Goal: Task Accomplishment & Management: Manage account settings

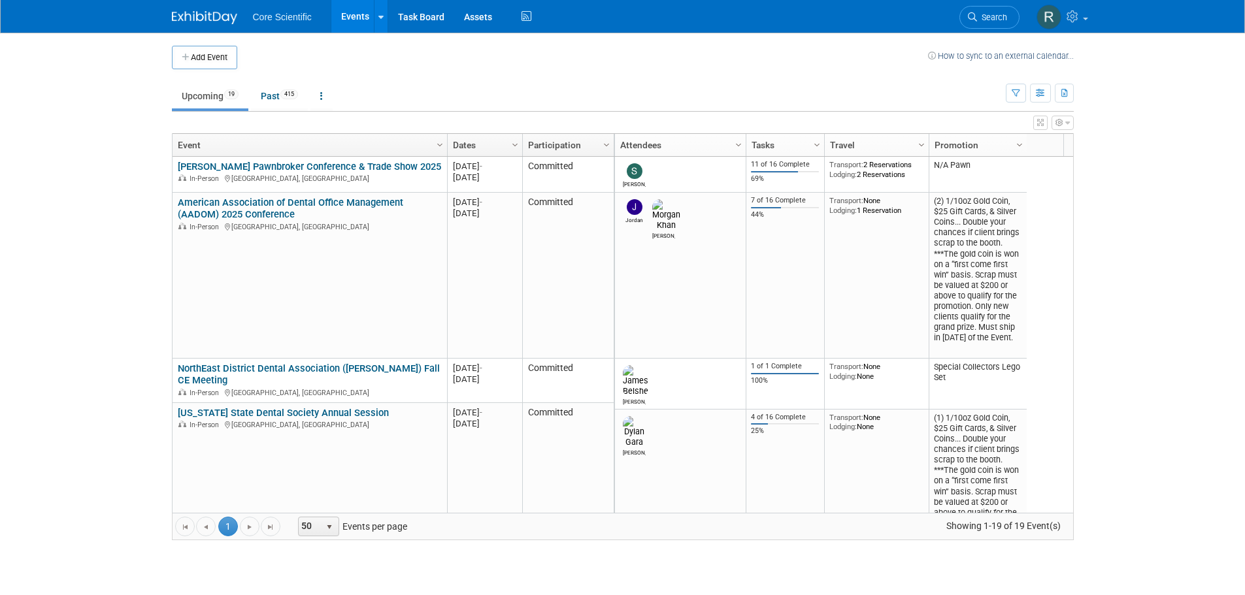
click at [384, 363] on link "NorthEast District Dental Association ([PERSON_NAME]) Fall CE Meeting" at bounding box center [309, 375] width 262 height 24
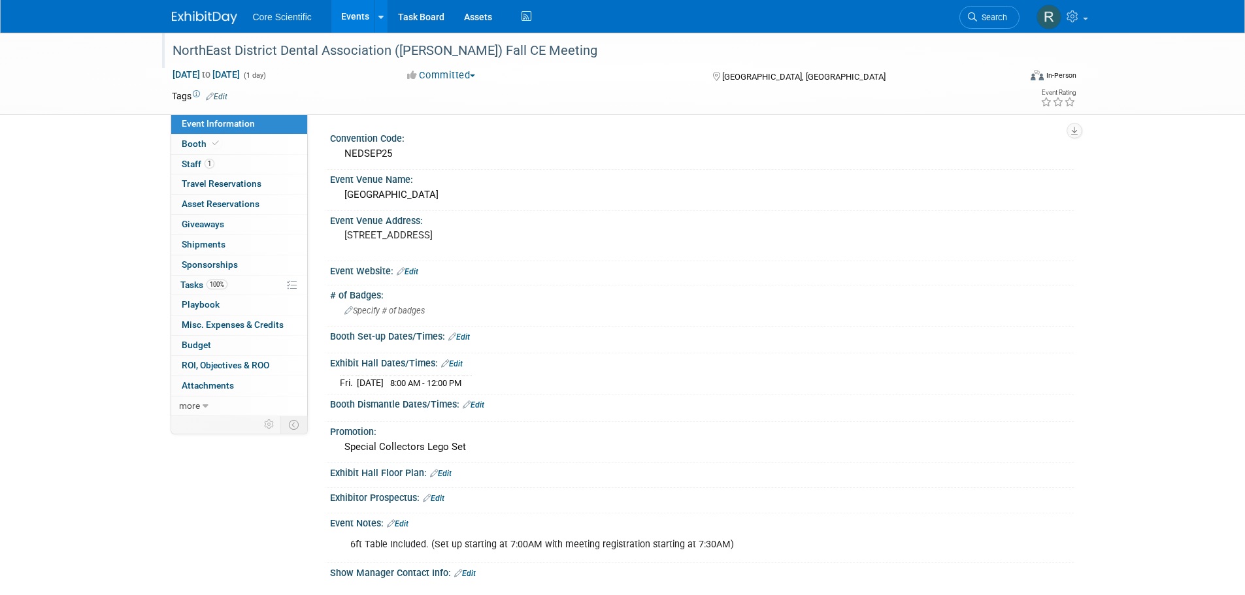
click at [333, 48] on div "NorthEast District Dental Association ([PERSON_NAME]) Fall CE Meeting" at bounding box center [584, 51] width 832 height 24
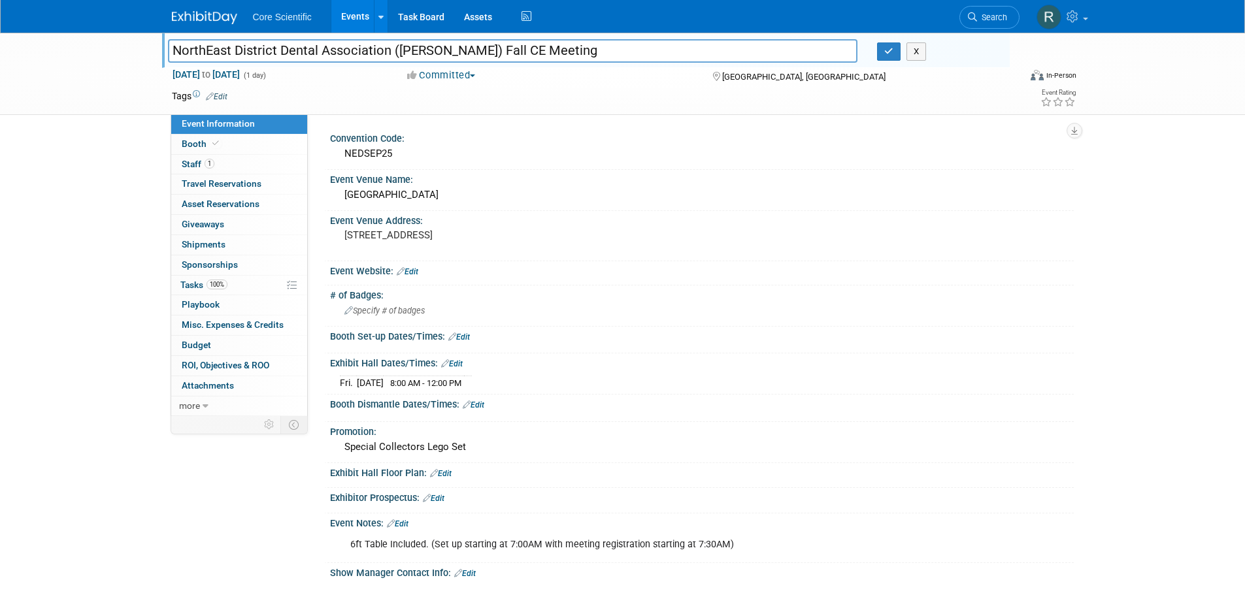
click at [336, 48] on input "NorthEast District Dental Association ([PERSON_NAME]) Fall CE Meeting" at bounding box center [513, 50] width 690 height 23
click at [336, 49] on input "NorthEast District Dental Association ([PERSON_NAME]) Fall CE Meeting" at bounding box center [513, 50] width 690 height 23
drag, startPoint x: 336, startPoint y: 50, endPoint x: 335, endPoint y: 61, distance: 10.5
click at [342, 52] on input "NorthEast District Dental Association ([PERSON_NAME]) Fall CE Meeting" at bounding box center [513, 50] width 690 height 23
drag, startPoint x: 325, startPoint y: 82, endPoint x: 322, endPoint y: 108, distance: 27.0
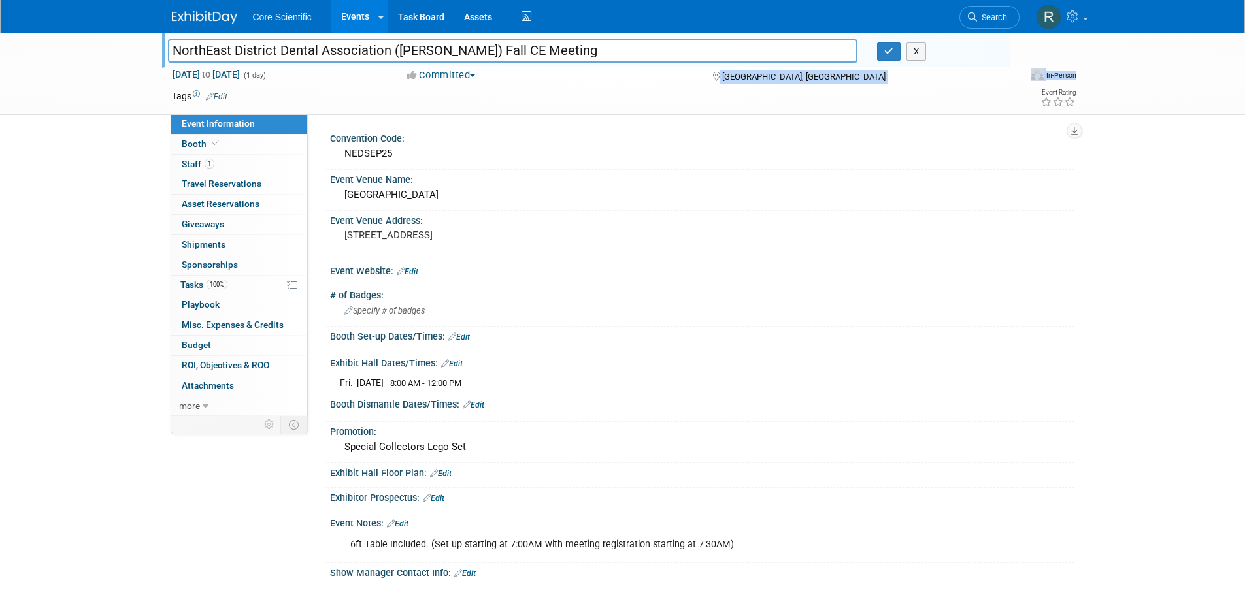
click at [322, 108] on div "NorthEast District Dental Association (NEDDA) Fall CE Meeting NorthEast Distric…" at bounding box center [623, 74] width 922 height 82
click at [335, 48] on input "NorthEast District Dental Association ([PERSON_NAME]) Fall CE Meeting" at bounding box center [513, 50] width 690 height 23
click at [203, 21] on img at bounding box center [204, 17] width 65 height 13
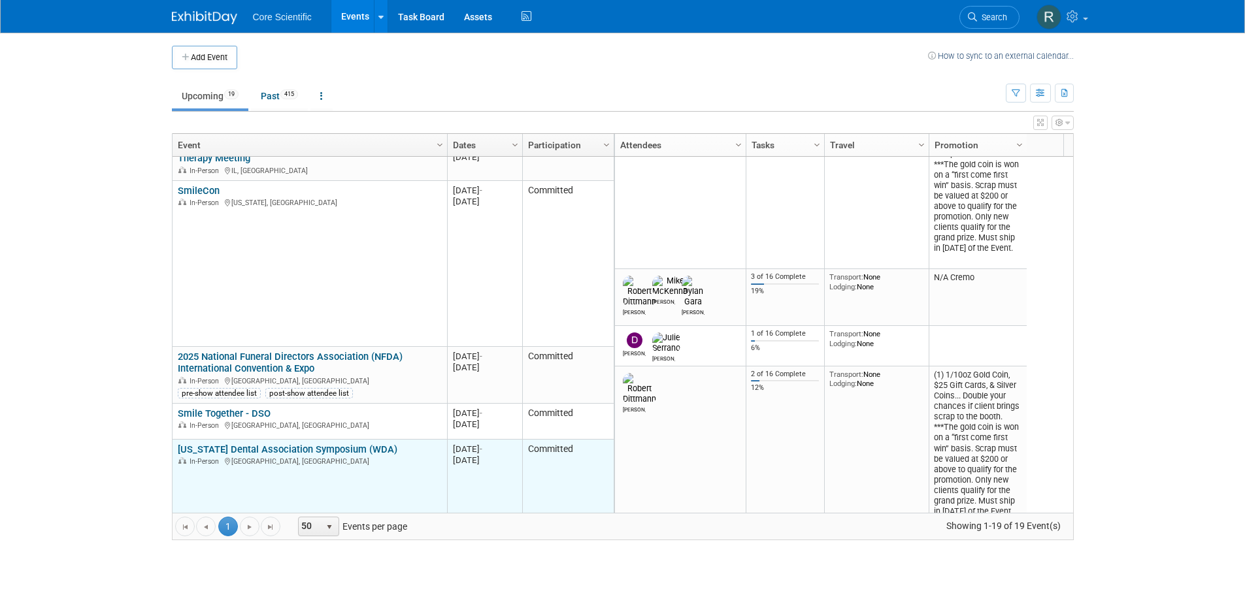
scroll to position [706, 0]
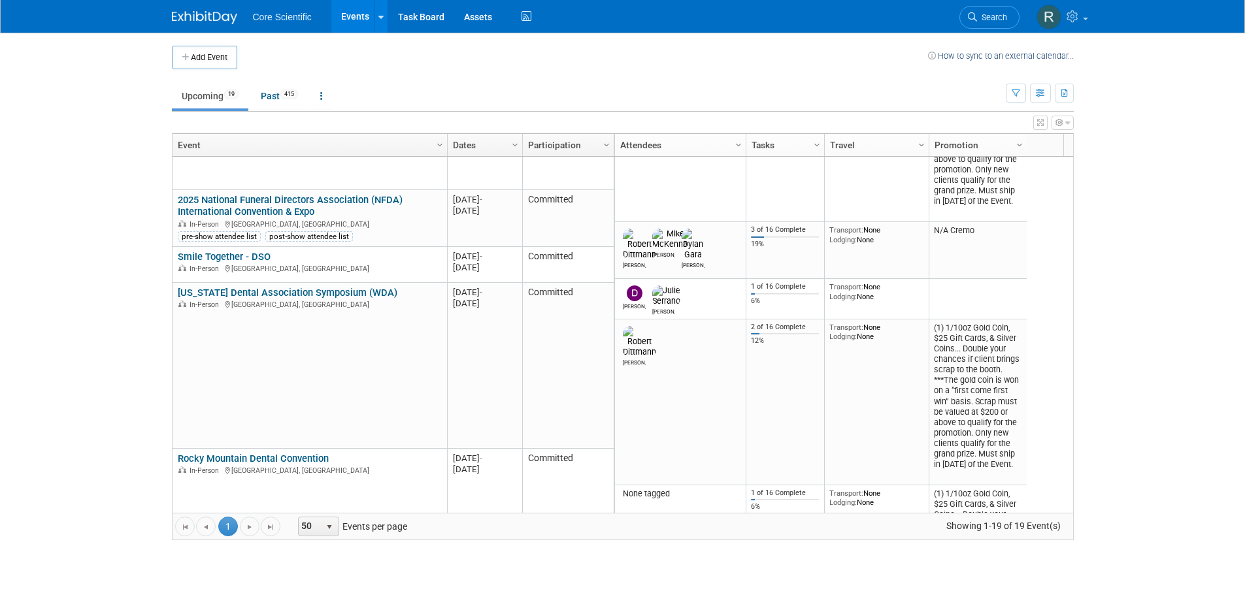
click at [1197, 324] on body "Core Scientific Events Add Event Bulk Upload Events Shareable Event Boards Rece…" at bounding box center [622, 297] width 1245 height 595
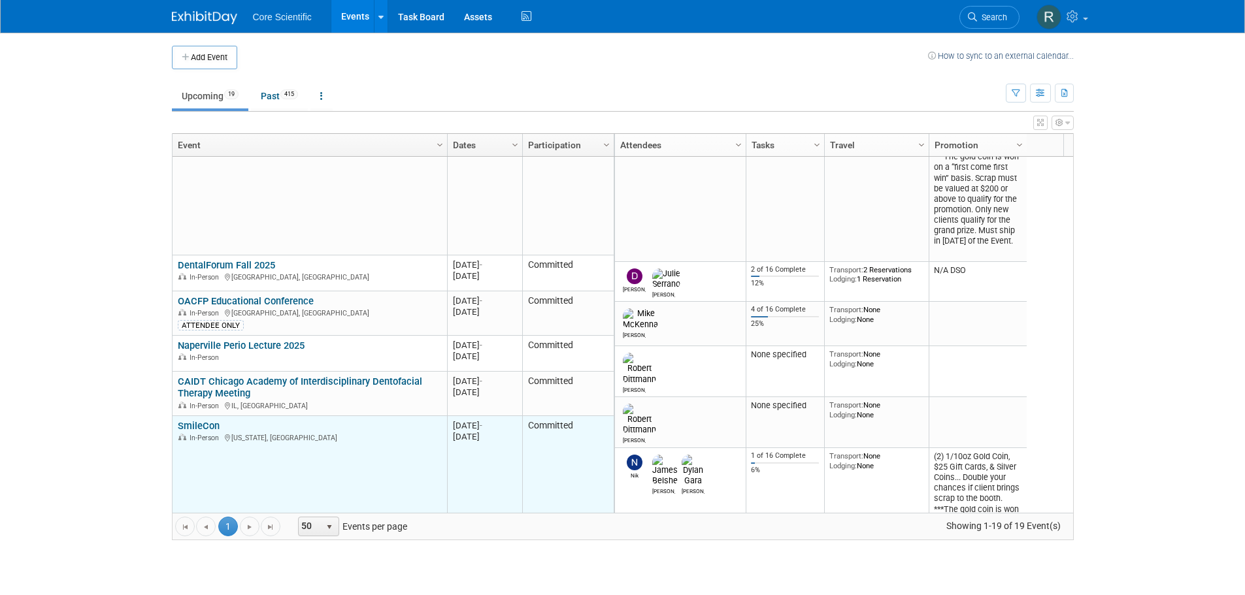
scroll to position [471, 0]
